Goal: Task Accomplishment & Management: Complete application form

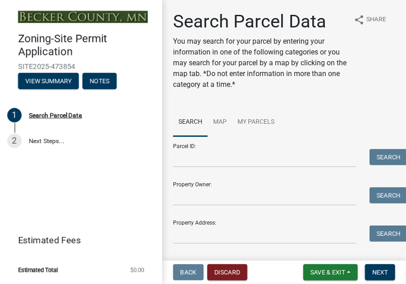
scroll to position [22, 0]
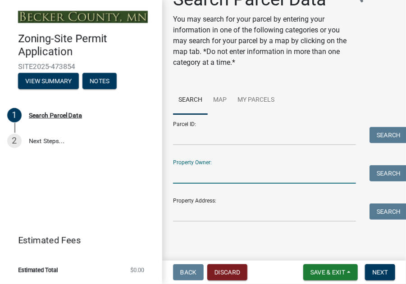
click at [213, 173] on input "Property Owner:" at bounding box center [264, 174] width 183 height 18
type input "[PERSON_NAME]"
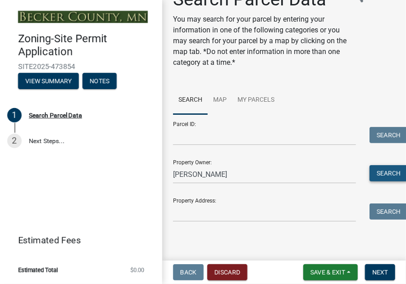
click at [375, 174] on button "Search" at bounding box center [388, 173] width 38 height 16
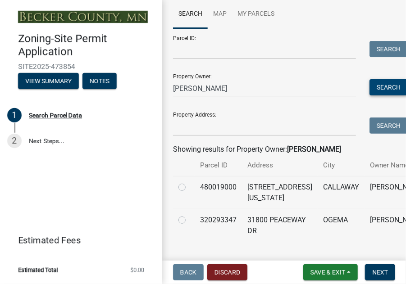
scroll to position [157, 0]
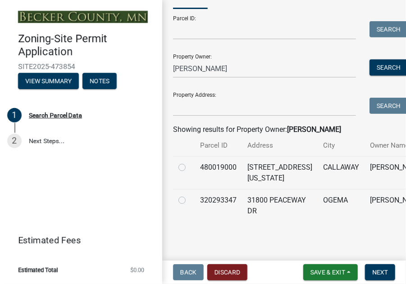
click at [189, 195] on label at bounding box center [189, 195] width 0 height 0
click at [189, 195] on input "radio" at bounding box center [192, 198] width 6 height 6
radio input "true"
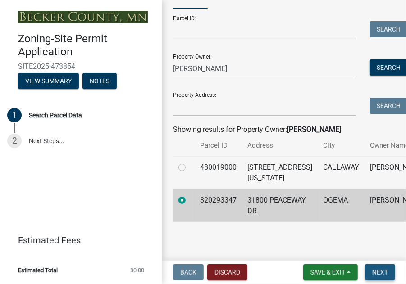
click at [378, 270] on span "Next" at bounding box center [380, 272] width 16 height 7
click at [379, 271] on span "Next" at bounding box center [380, 272] width 16 height 7
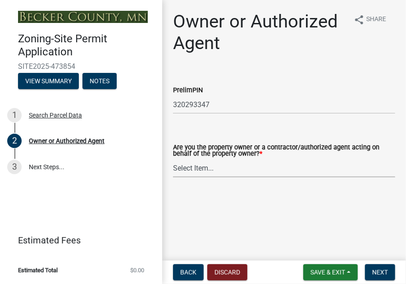
click at [198, 167] on select "Select Item... Property Owner Authorized Agent" at bounding box center [284, 168] width 222 height 18
click at [173, 159] on select "Select Item... Property Owner Authorized Agent" at bounding box center [284, 168] width 222 height 18
select select "3c674549-ed69-405f-b795-9fa3f7d47d9d"
click at [380, 272] on span "Next" at bounding box center [380, 272] width 16 height 7
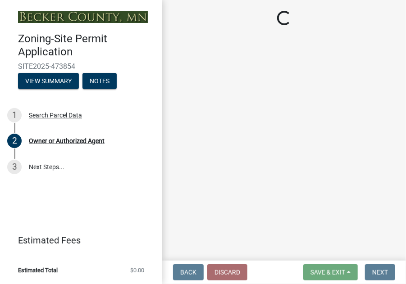
select select "5a3c243d-5cb2-4bc7-bda1-959088d74f81"
select select "61d56479-71b4-4f98-942d-99b919d4174a"
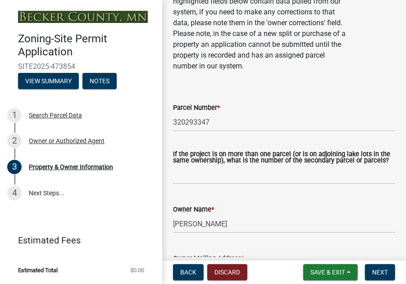
scroll to position [68, 0]
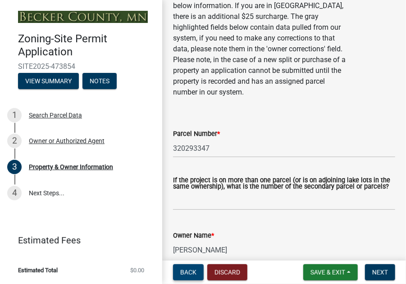
click at [186, 267] on button "Back" at bounding box center [188, 272] width 31 height 16
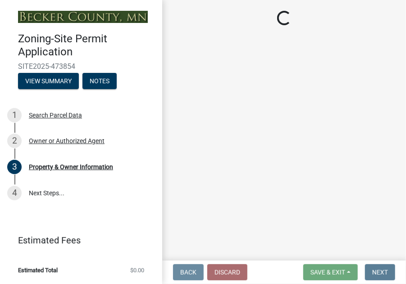
scroll to position [0, 0]
select select "3c674549-ed69-405f-b795-9fa3f7d47d9d"
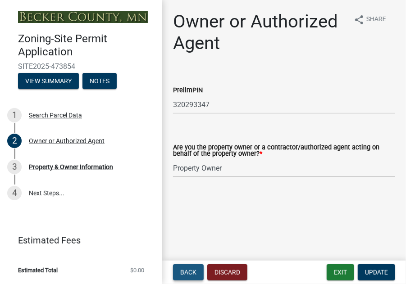
click at [186, 271] on span "Back" at bounding box center [188, 272] width 16 height 7
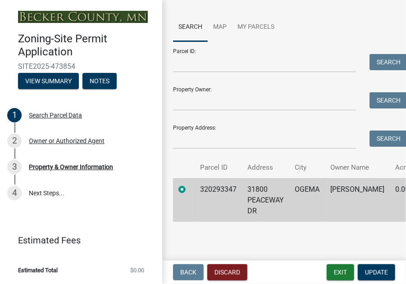
scroll to position [105, 0]
click at [61, 82] on button "View Summary" at bounding box center [48, 81] width 61 height 16
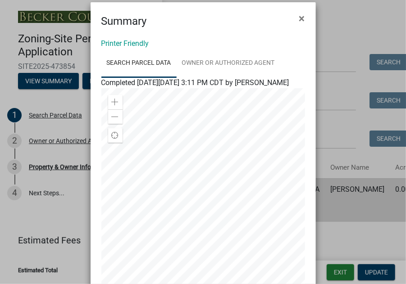
scroll to position [0, 0]
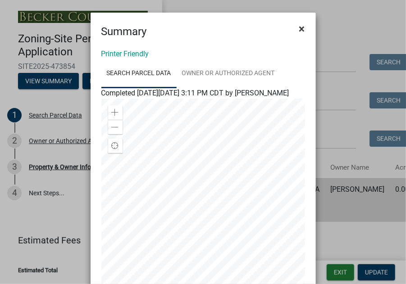
click at [299, 28] on span "×" at bounding box center [302, 29] width 6 height 13
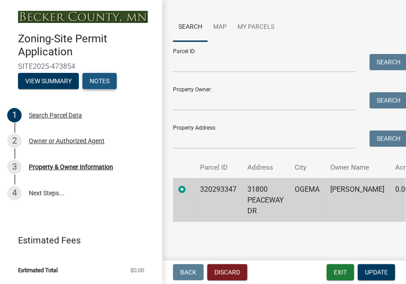
click at [105, 82] on button "Notes" at bounding box center [99, 81] width 34 height 16
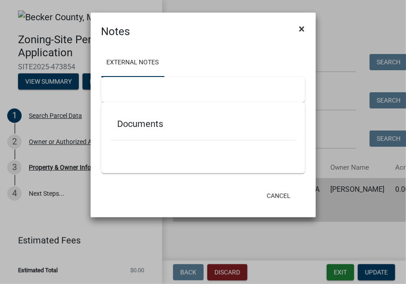
click at [301, 27] on span "×" at bounding box center [302, 29] width 6 height 13
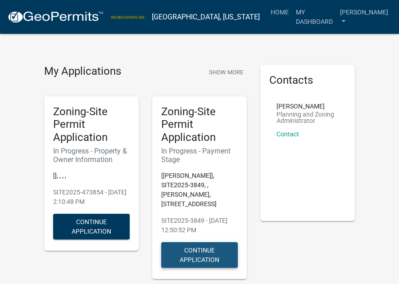
click at [195, 247] on button "Continue Application" at bounding box center [199, 255] width 77 height 26
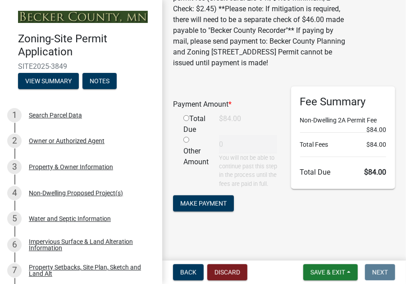
scroll to position [90, 0]
click at [209, 207] on span "Make Payment" at bounding box center [203, 203] width 46 height 7
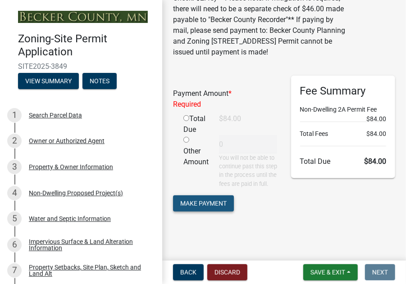
click at [197, 207] on span "Make Payment" at bounding box center [203, 203] width 46 height 7
click at [185, 115] on input "radio" at bounding box center [186, 118] width 6 height 6
radio input "true"
type input "84"
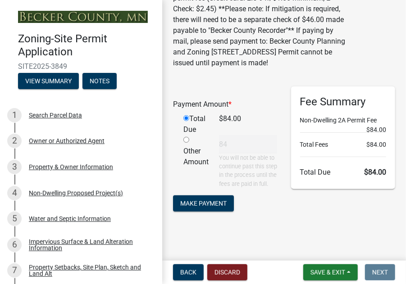
scroll to position [95, 0]
click at [191, 204] on span "Make Payment" at bounding box center [203, 203] width 46 height 7
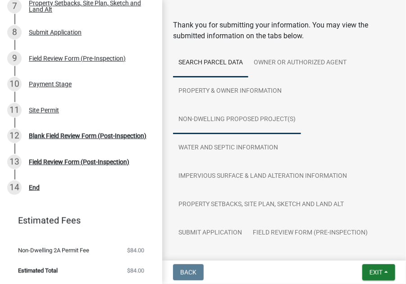
scroll to position [45, 0]
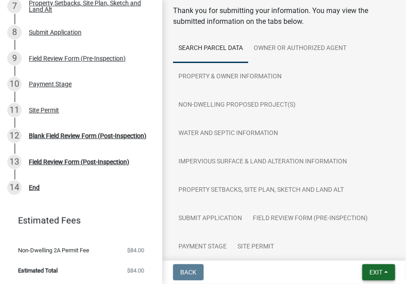
click at [372, 270] on span "Exit" at bounding box center [375, 272] width 13 height 7
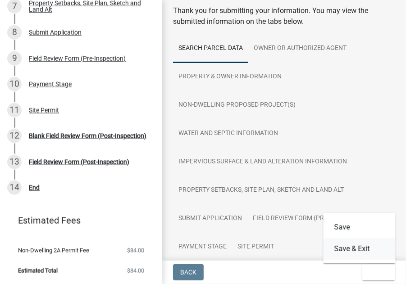
click at [349, 249] on button "Save & Exit" at bounding box center [359, 249] width 72 height 22
